Goal: Task Accomplishment & Management: Manage account settings

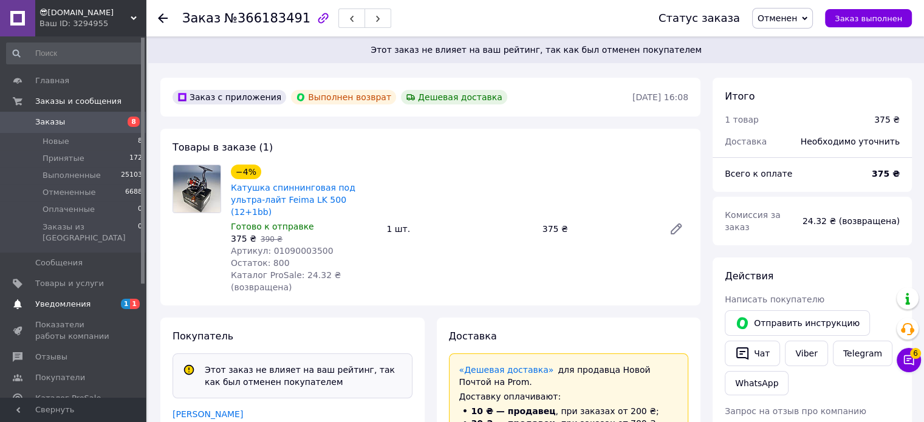
click at [81, 299] on span "Уведомления" at bounding box center [62, 304] width 55 height 11
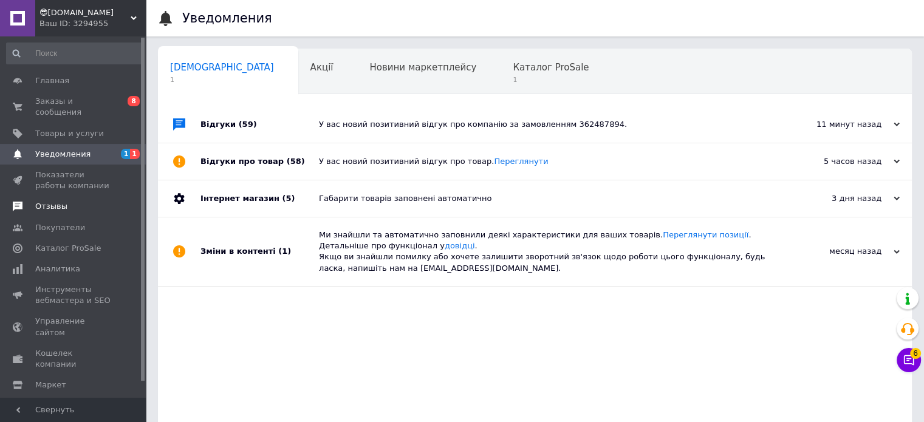
click at [56, 201] on span "Отзывы" at bounding box center [51, 206] width 32 height 11
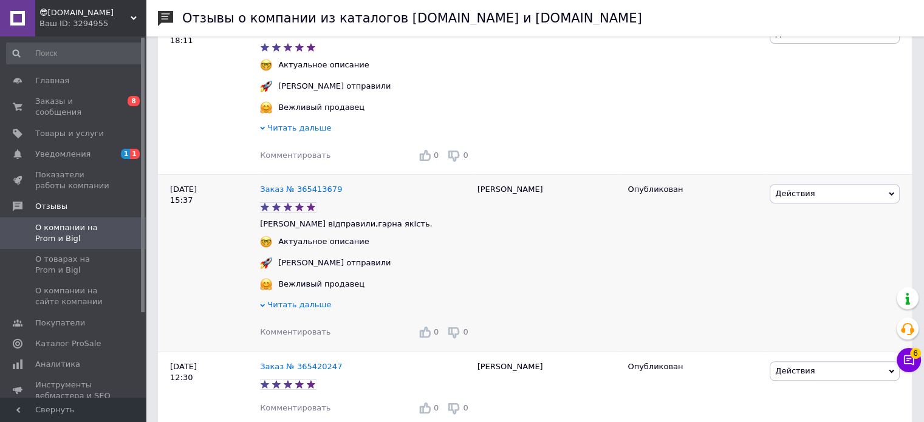
scroll to position [547, 0]
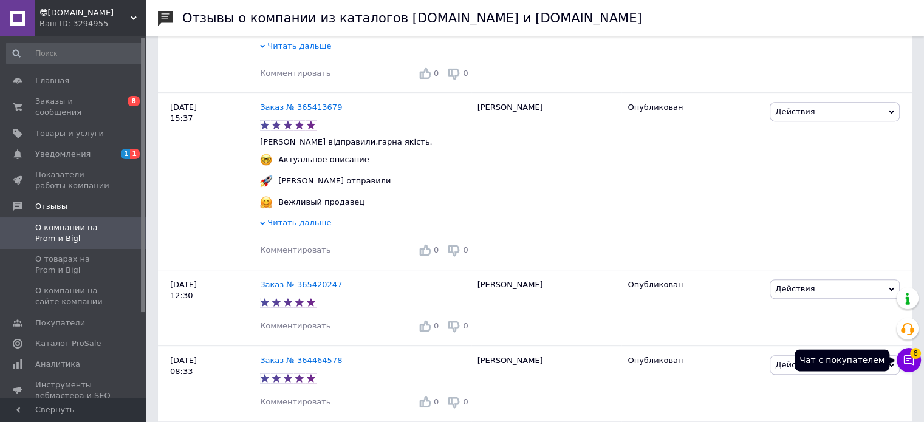
click at [903, 360] on icon at bounding box center [909, 360] width 12 height 12
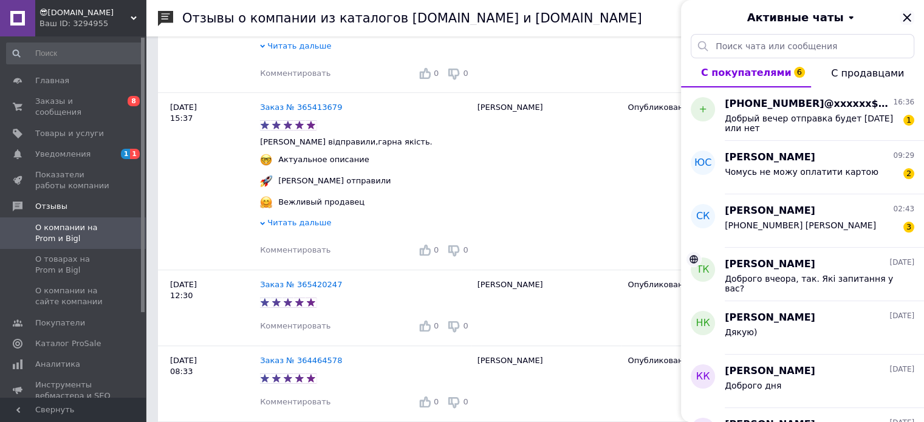
click at [912, 19] on icon "Закрыть" at bounding box center [907, 17] width 15 height 15
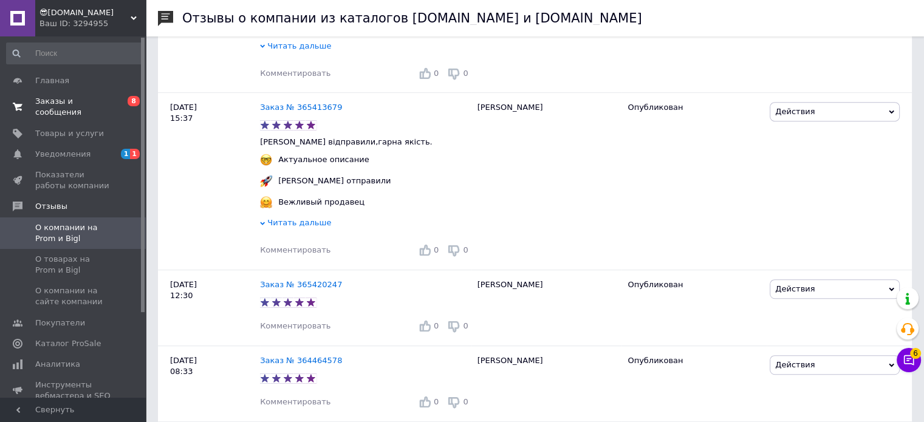
drag, startPoint x: 87, startPoint y: 104, endPoint x: 208, endPoint y: 10, distance: 152.8
click at [87, 102] on span "Заказы и сообщения" at bounding box center [73, 107] width 77 height 22
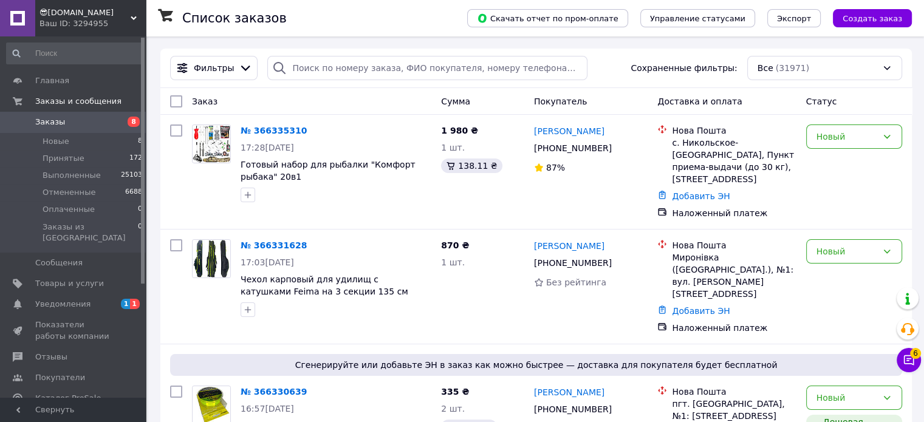
click at [80, 294] on link "Уведомления 1 1" at bounding box center [74, 304] width 149 height 21
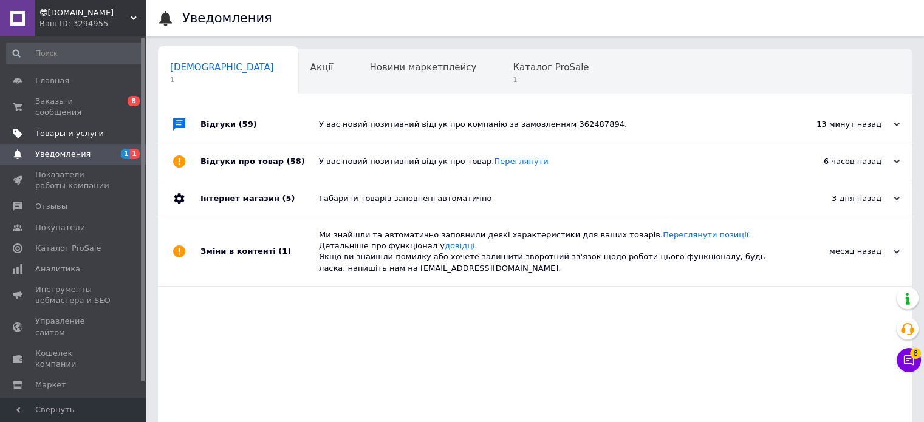
click at [103, 128] on span "Товары и услуги" at bounding box center [73, 133] width 77 height 11
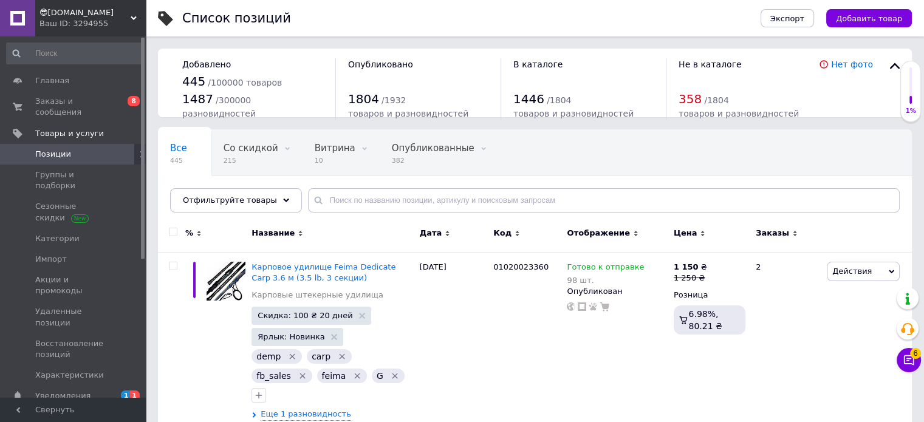
click at [76, 386] on link "Уведомления 1 1" at bounding box center [74, 396] width 149 height 21
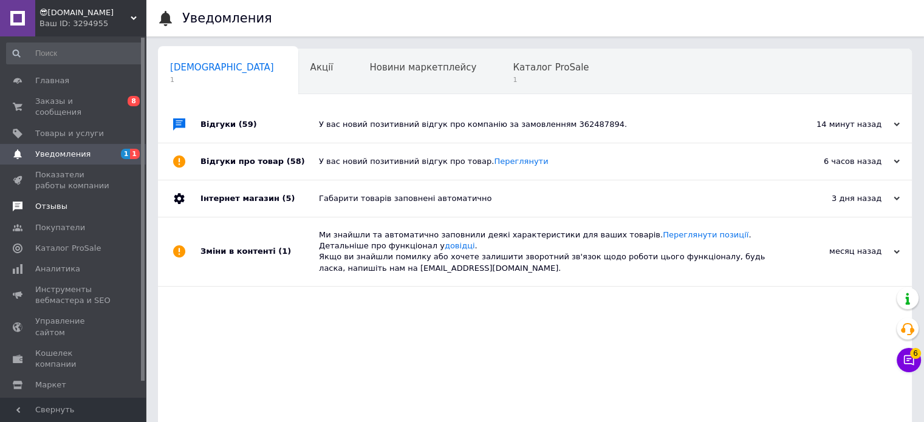
click at [51, 201] on span "Отзывы" at bounding box center [51, 206] width 32 height 11
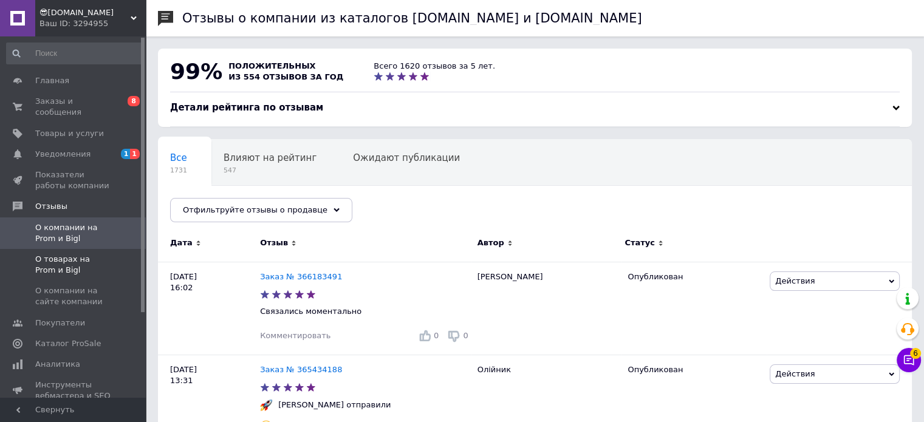
click at [49, 257] on span "О товарах на Prom и Bigl" at bounding box center [73, 265] width 77 height 22
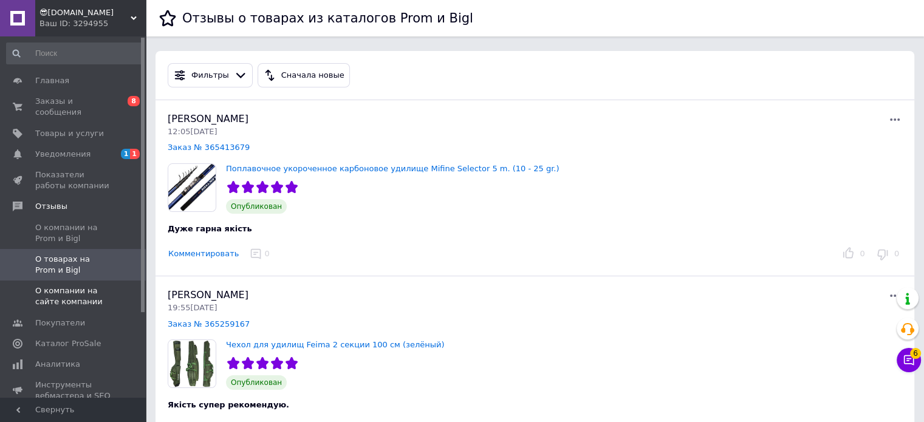
click at [66, 286] on span "О компании на сайте компании" at bounding box center [73, 297] width 77 height 22
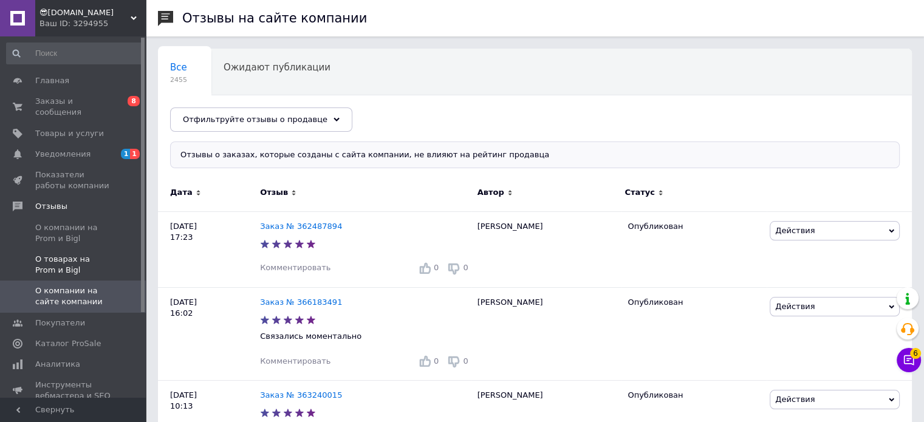
click at [74, 257] on span "О товарах на Prom и Bigl" at bounding box center [73, 265] width 77 height 22
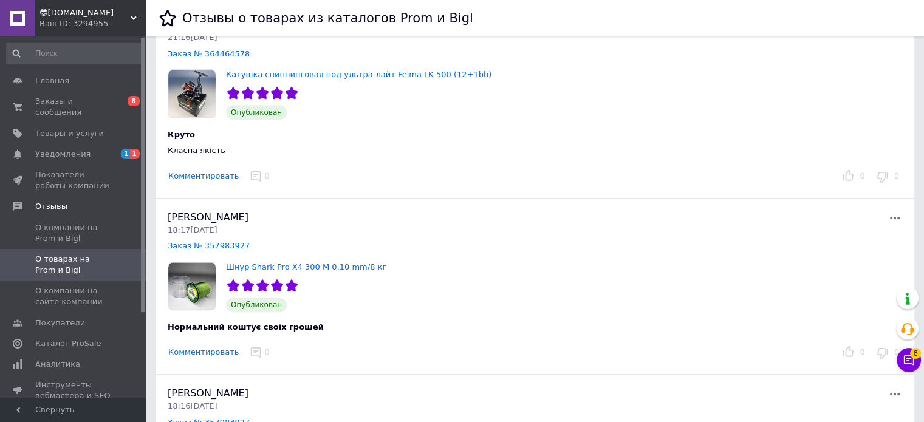
scroll to position [1336, 0]
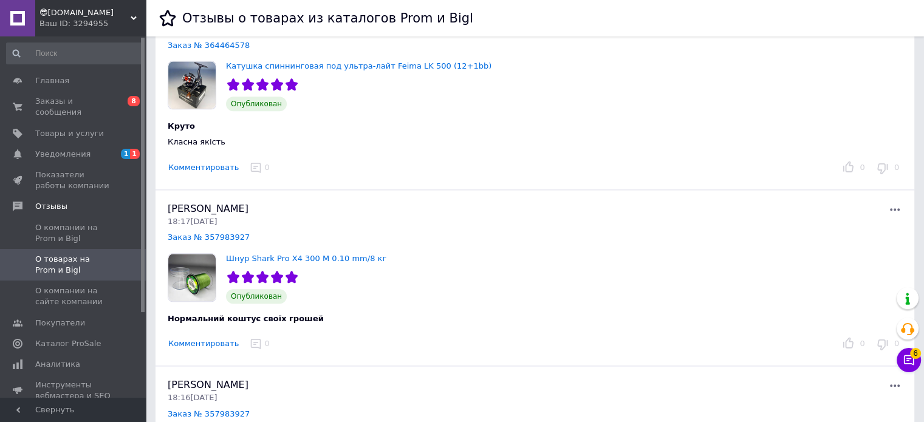
click at [60, 14] on span "😎[DOMAIN_NAME]" at bounding box center [84, 12] width 91 height 11
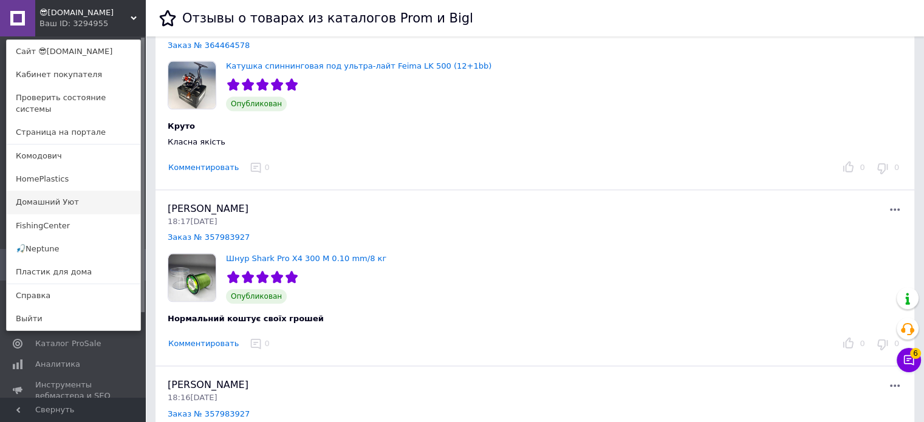
click at [88, 199] on link "Домашний Уют" at bounding box center [74, 202] width 134 height 23
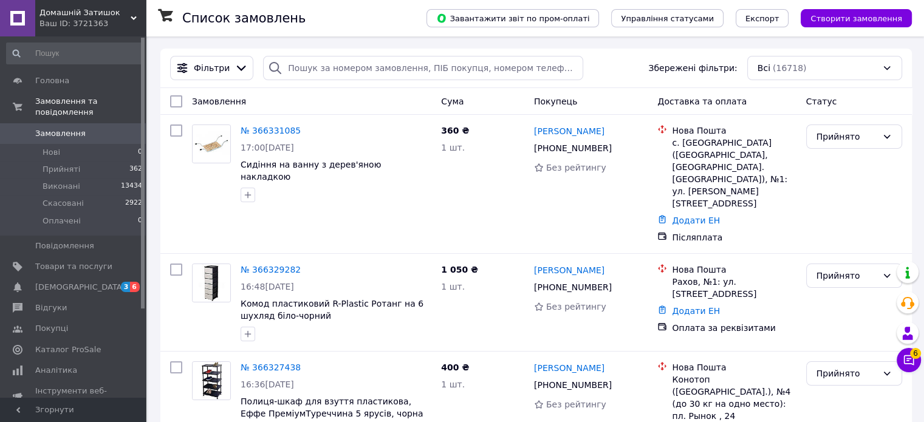
click at [66, 282] on span "[DEMOGRAPHIC_DATA]" at bounding box center [80, 287] width 90 height 11
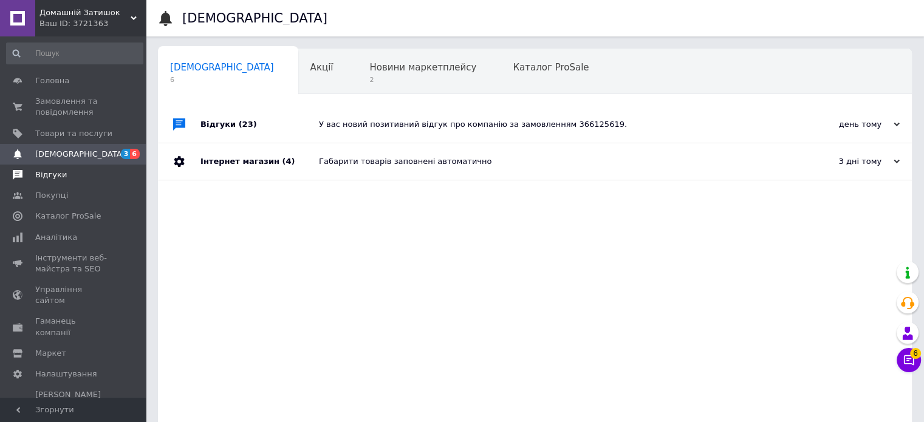
click at [47, 173] on span "Відгуки" at bounding box center [51, 174] width 32 height 11
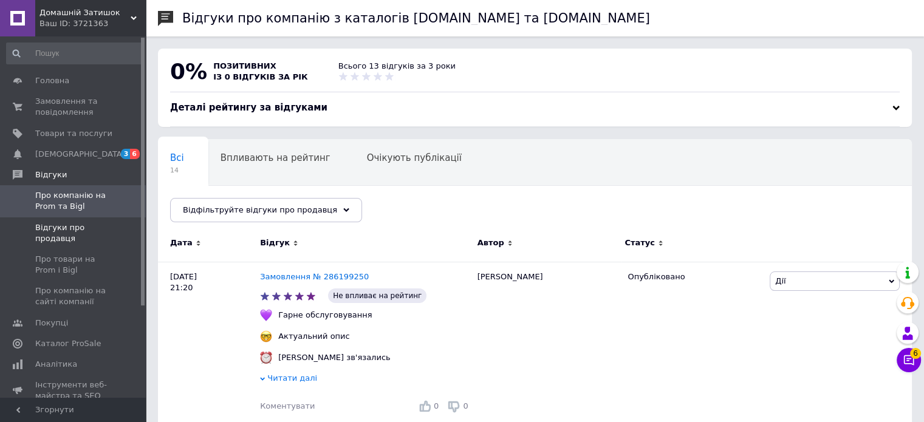
click at [66, 236] on span "Відгуки про продавця" at bounding box center [73, 233] width 77 height 22
click at [61, 238] on span "Відгуки про продавця" at bounding box center [73, 233] width 77 height 22
click at [80, 276] on span "Про товари на Prom і Bigl" at bounding box center [73, 265] width 77 height 22
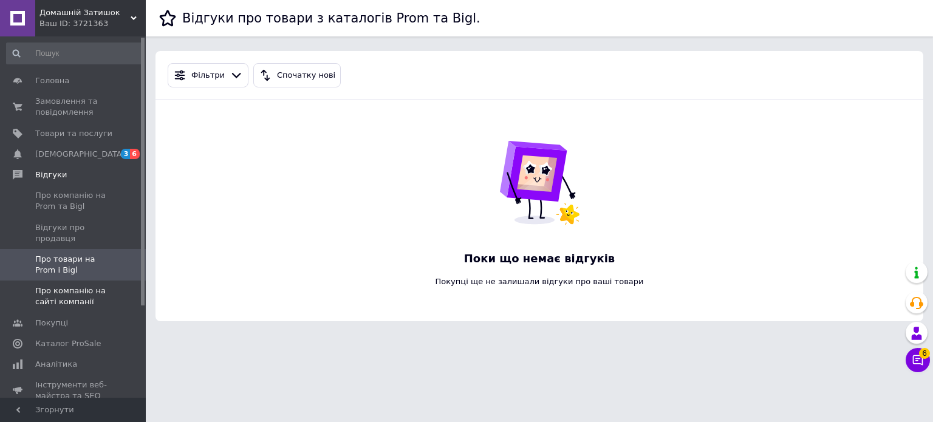
click at [80, 297] on span "Про компанію на сайті компанії" at bounding box center [73, 297] width 77 height 22
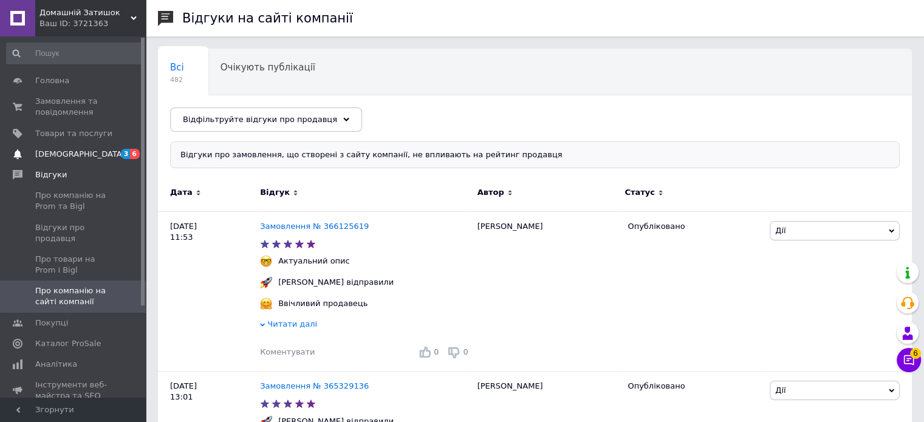
click at [63, 159] on span "[DEMOGRAPHIC_DATA]" at bounding box center [80, 154] width 90 height 11
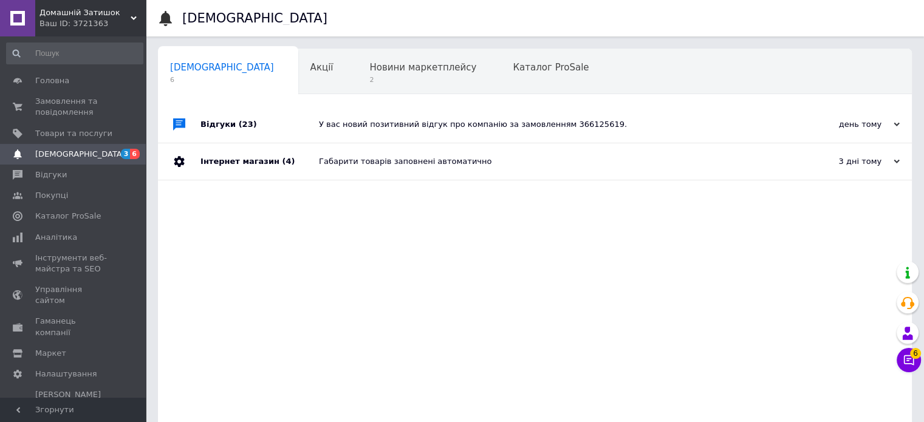
click at [105, 16] on span "Домашній Затишок" at bounding box center [84, 12] width 91 height 11
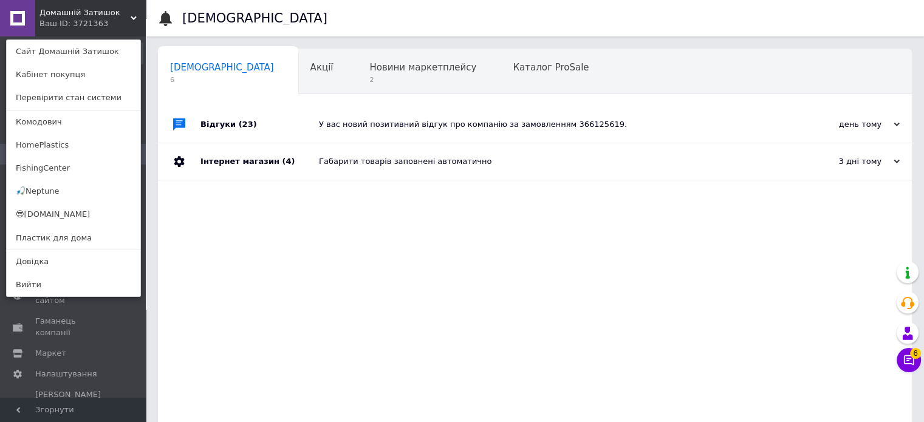
click at [78, 218] on link "😎[DOMAIN_NAME]" at bounding box center [74, 214] width 134 height 23
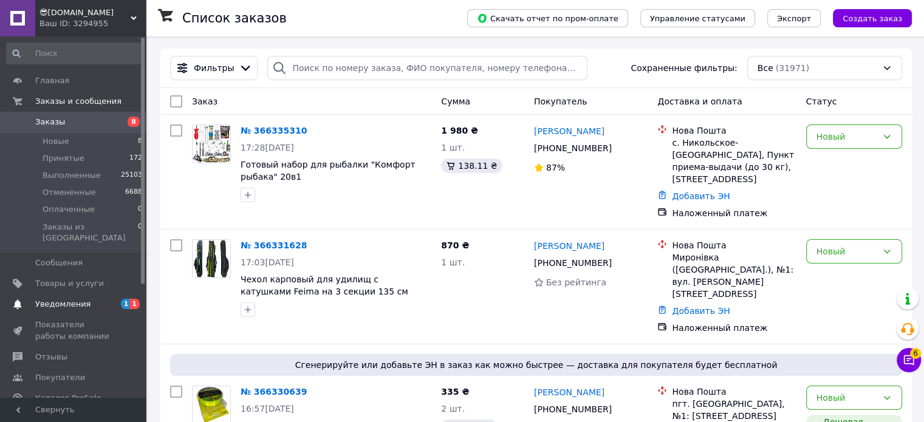
click at [63, 301] on link "Уведомления 1 1" at bounding box center [74, 304] width 149 height 21
